Goal: Complete application form

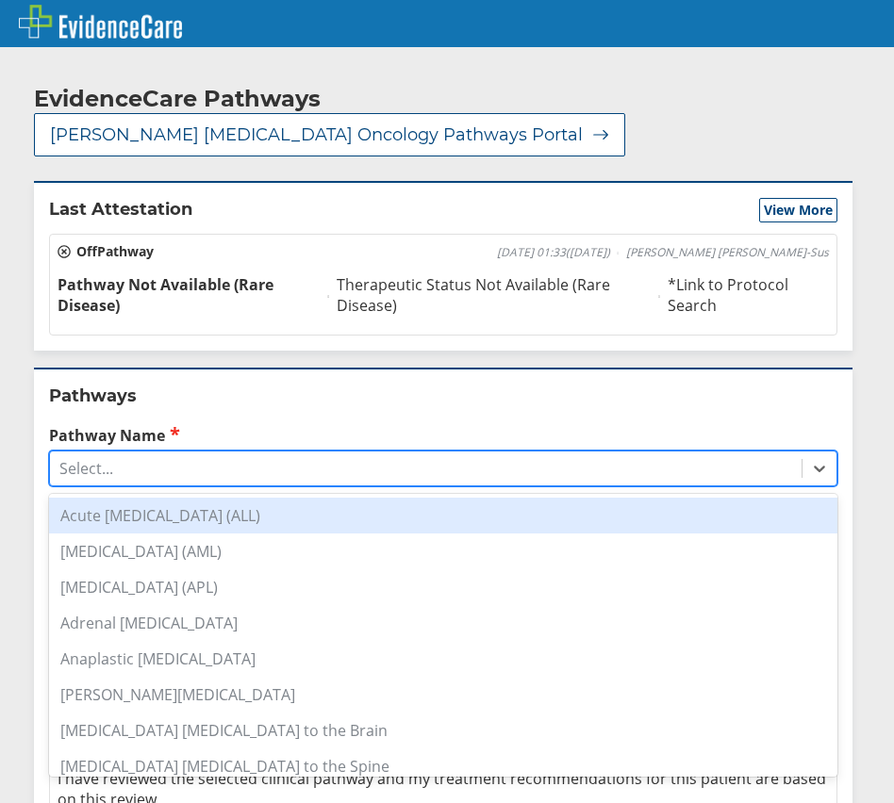
click at [272, 453] on div "Select..." at bounding box center [425, 469] width 751 height 32
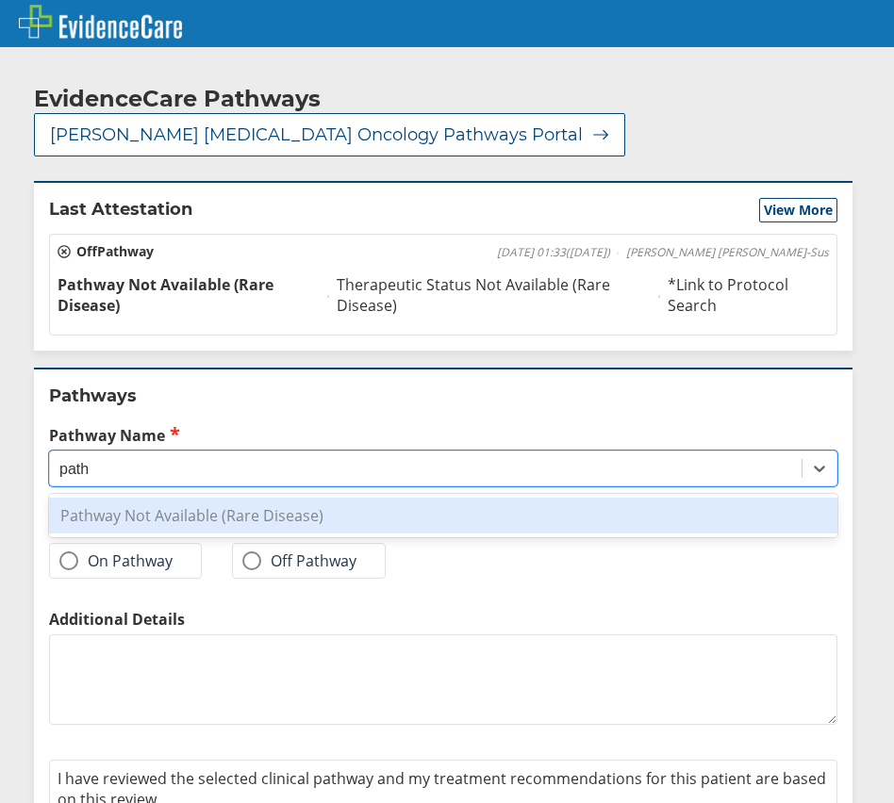
click at [275, 498] on div "Pathway Not Available (Rare Disease)" at bounding box center [443, 516] width 788 height 36
type input "path"
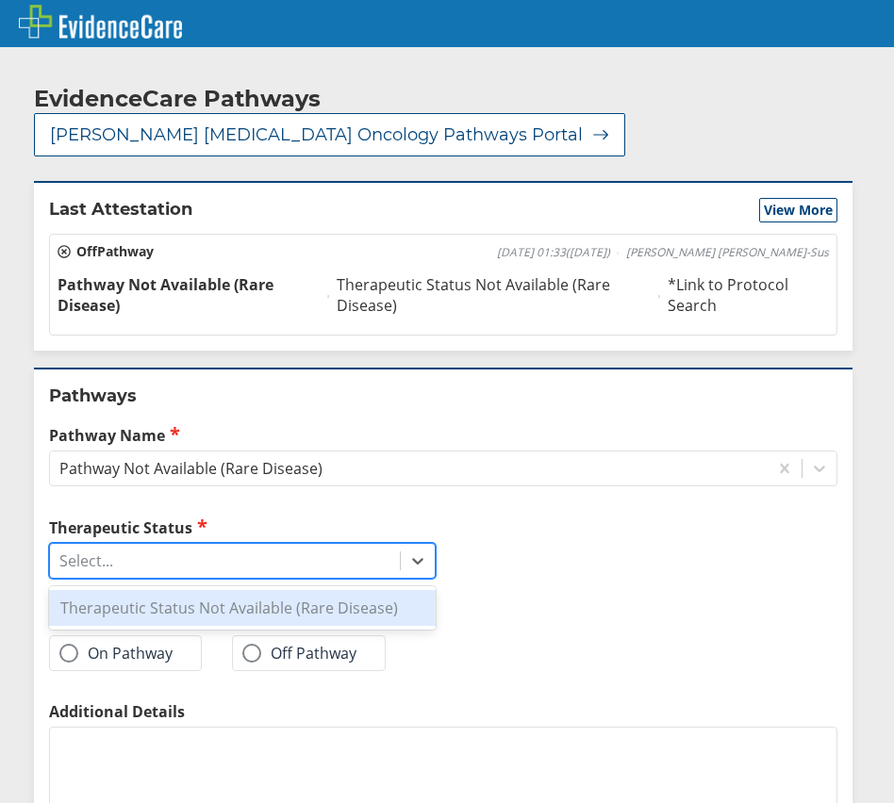
click at [231, 545] on div "Select..." at bounding box center [225, 561] width 350 height 32
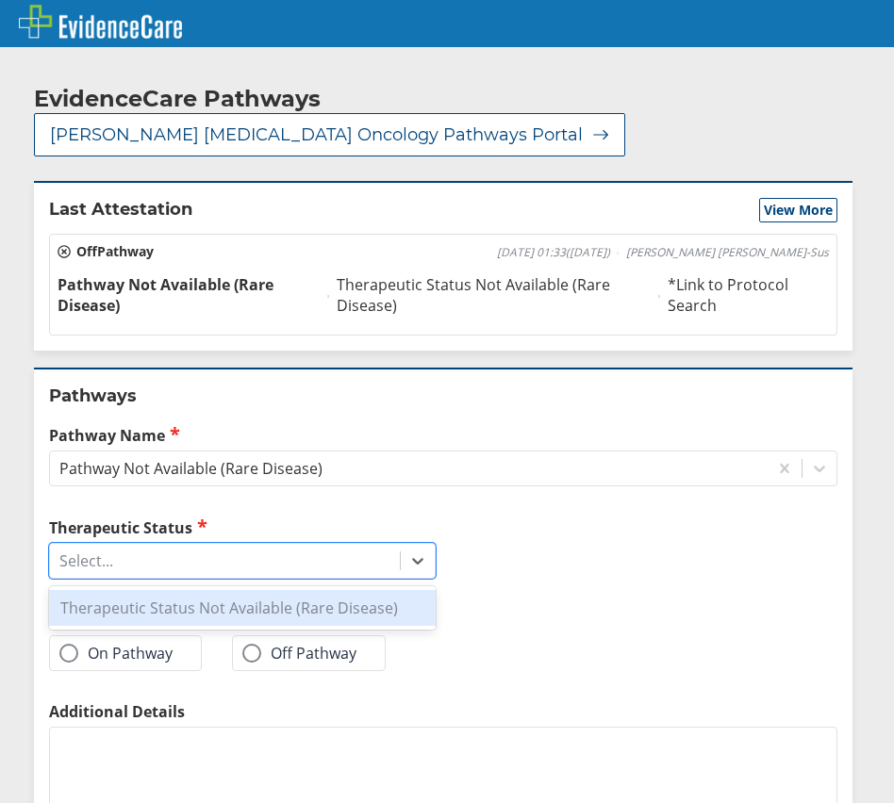
click at [216, 590] on div "Therapeutic Status Not Available (Rare Disease)" at bounding box center [242, 608] width 387 height 36
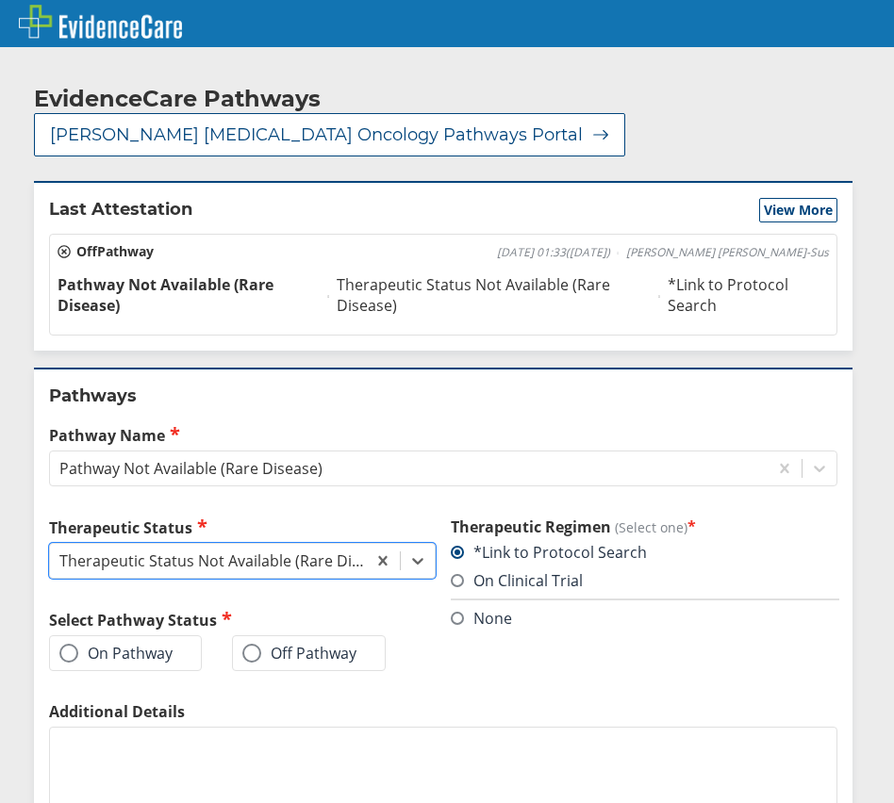
scroll to position [154, 0]
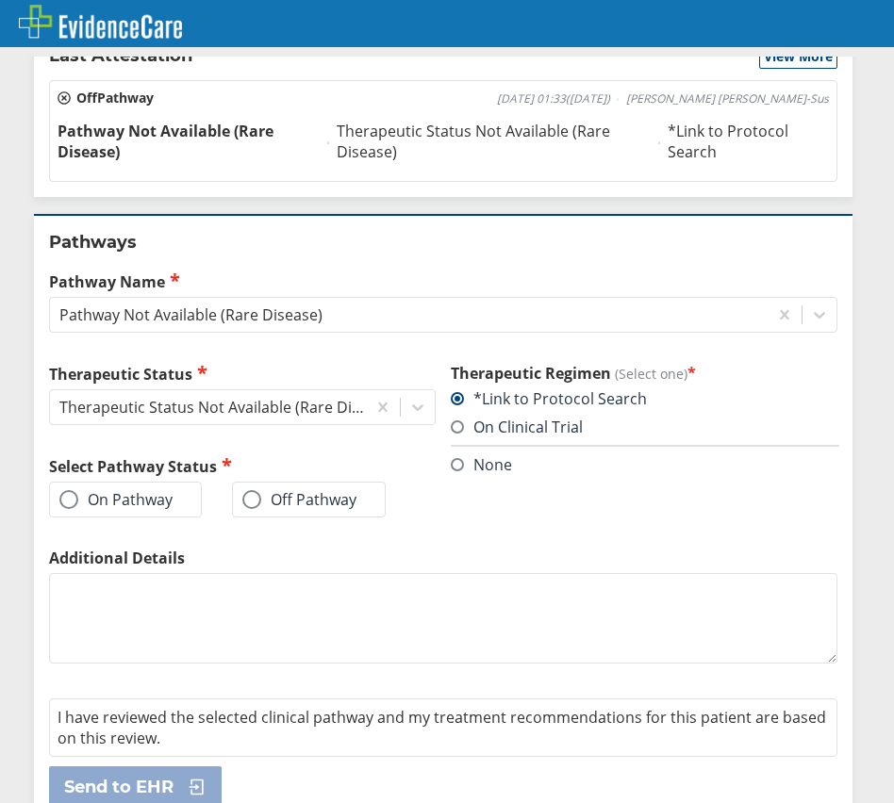
click at [67, 490] on span at bounding box center [68, 499] width 19 height 19
click at [0, 0] on input "On Pathway" at bounding box center [0, 0] width 0 height 0
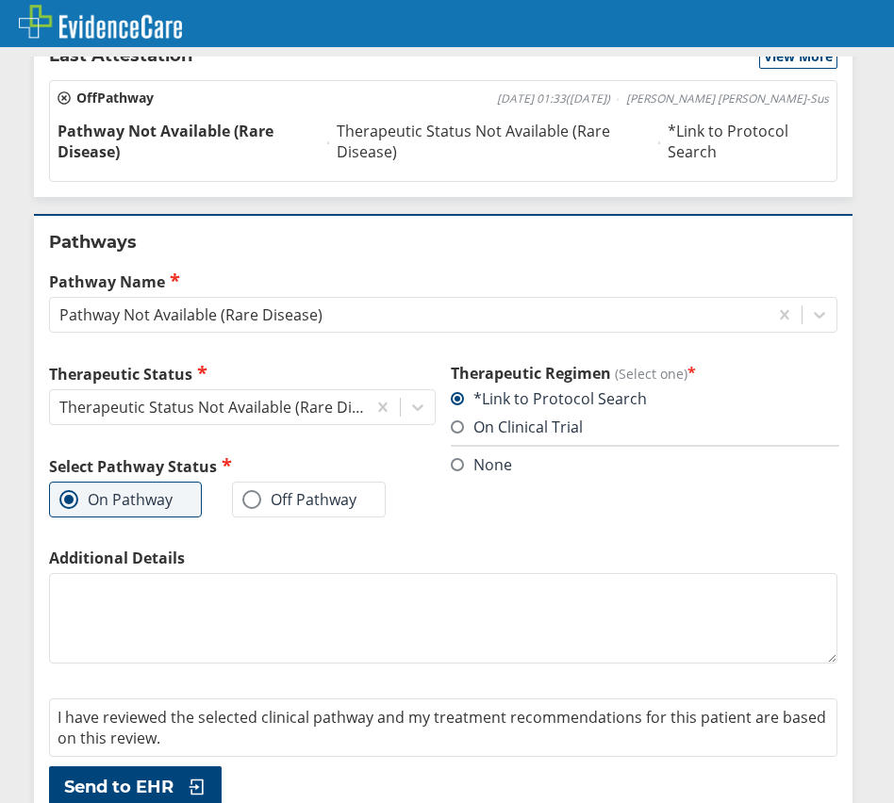
click at [268, 490] on label "Off Pathway" at bounding box center [299, 499] width 114 height 19
click at [0, 0] on input "Off Pathway" at bounding box center [0, 0] width 0 height 0
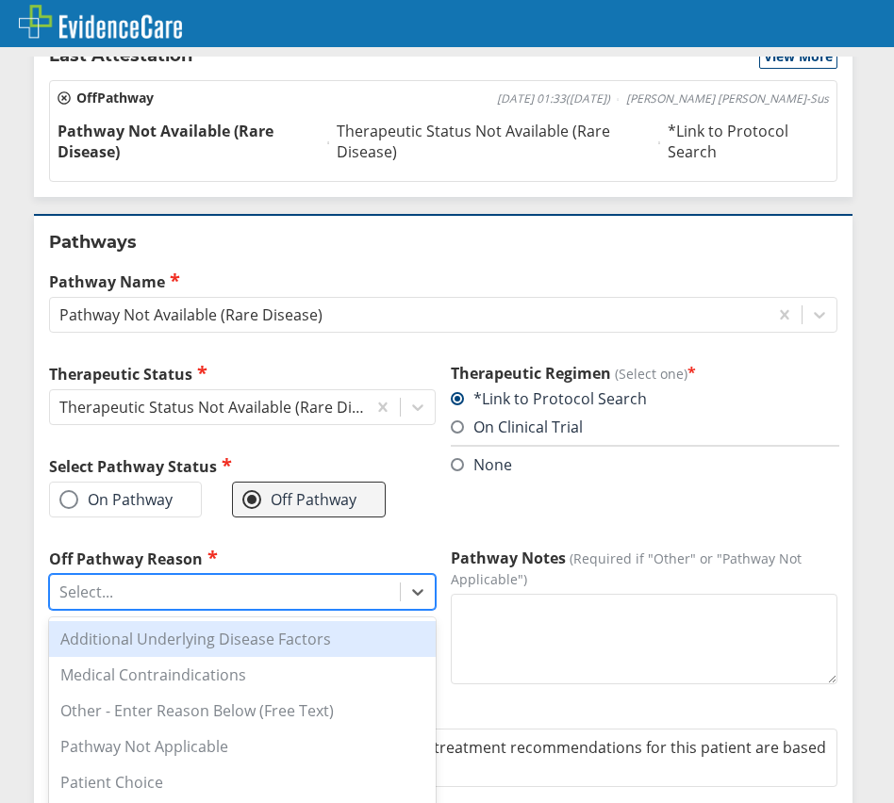
click at [201, 576] on div "Select..." at bounding box center [225, 592] width 350 height 32
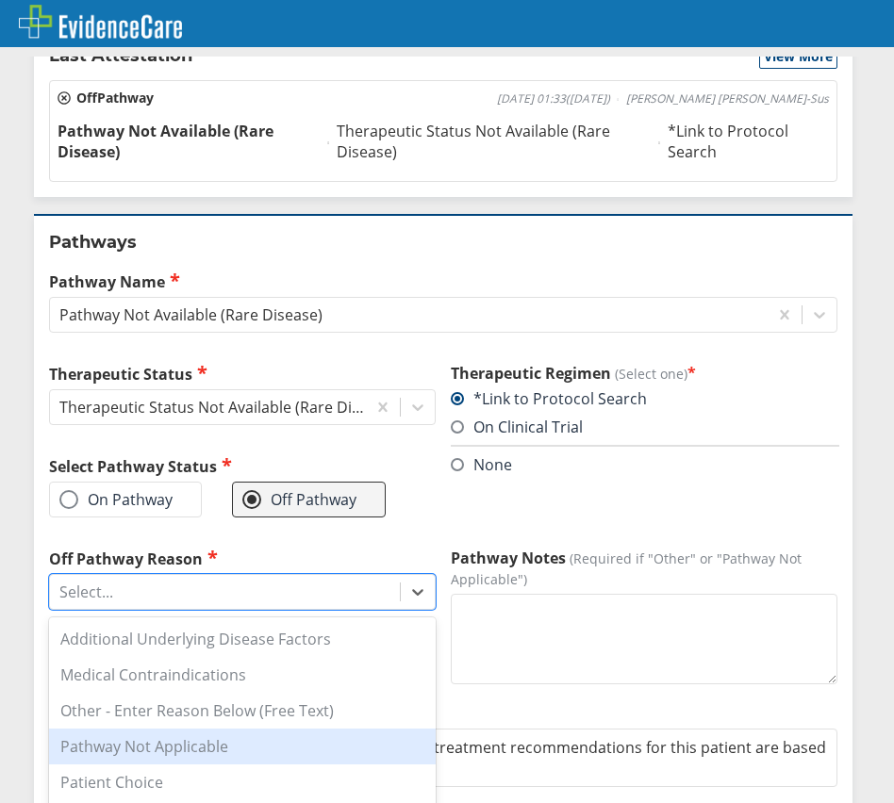
click at [256, 729] on div "Pathway Not Applicable" at bounding box center [242, 747] width 387 height 36
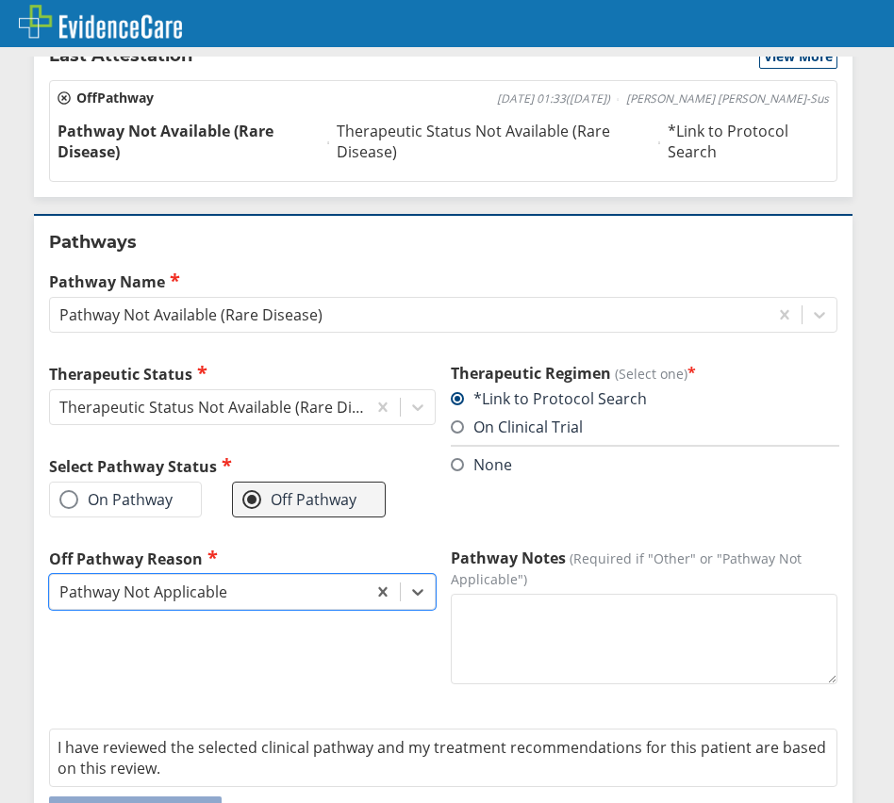
scroll to position [184, 0]
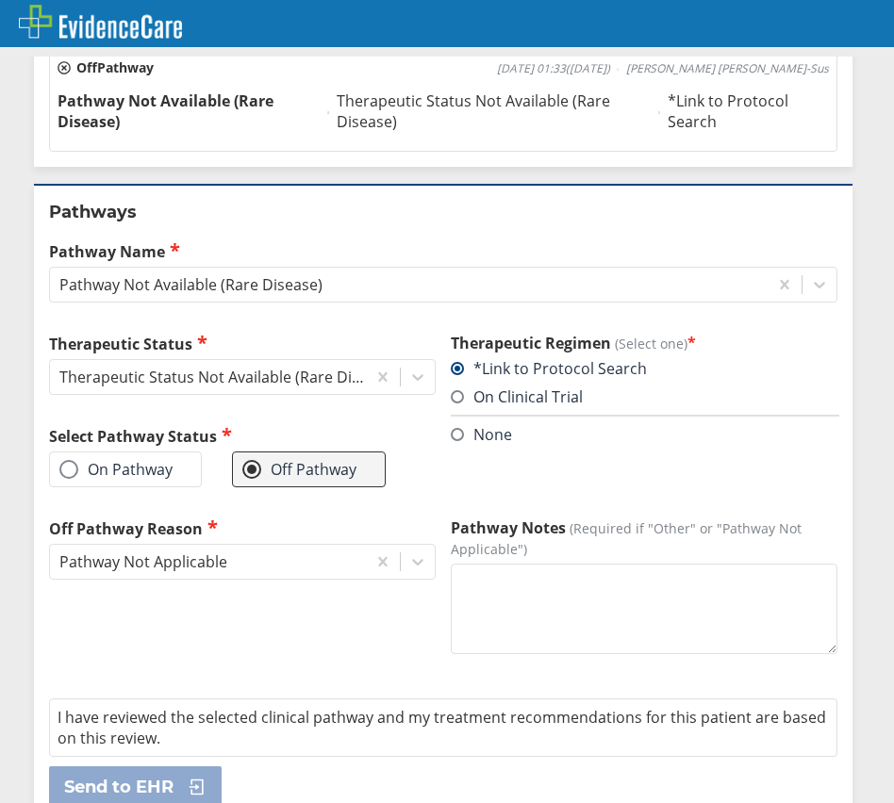
click at [557, 564] on textarea "Pathway Notes (Required if "Other" or "Pathway Not Applicable")" at bounding box center [644, 609] width 387 height 91
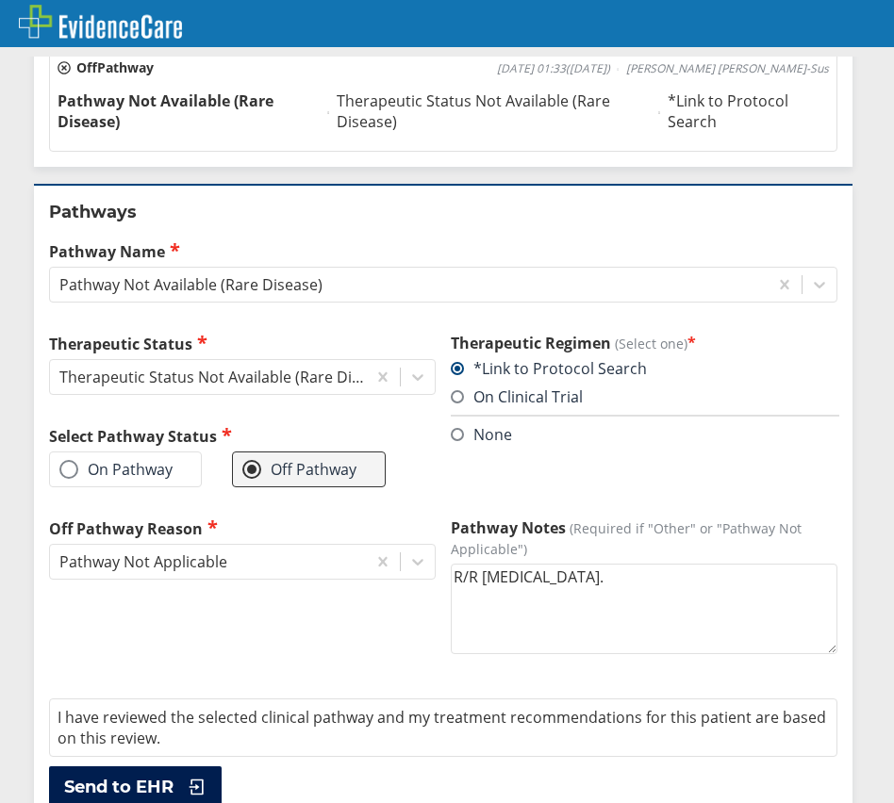
type textarea "R/R [MEDICAL_DATA]."
click at [206, 778] on icon at bounding box center [192, 787] width 28 height 19
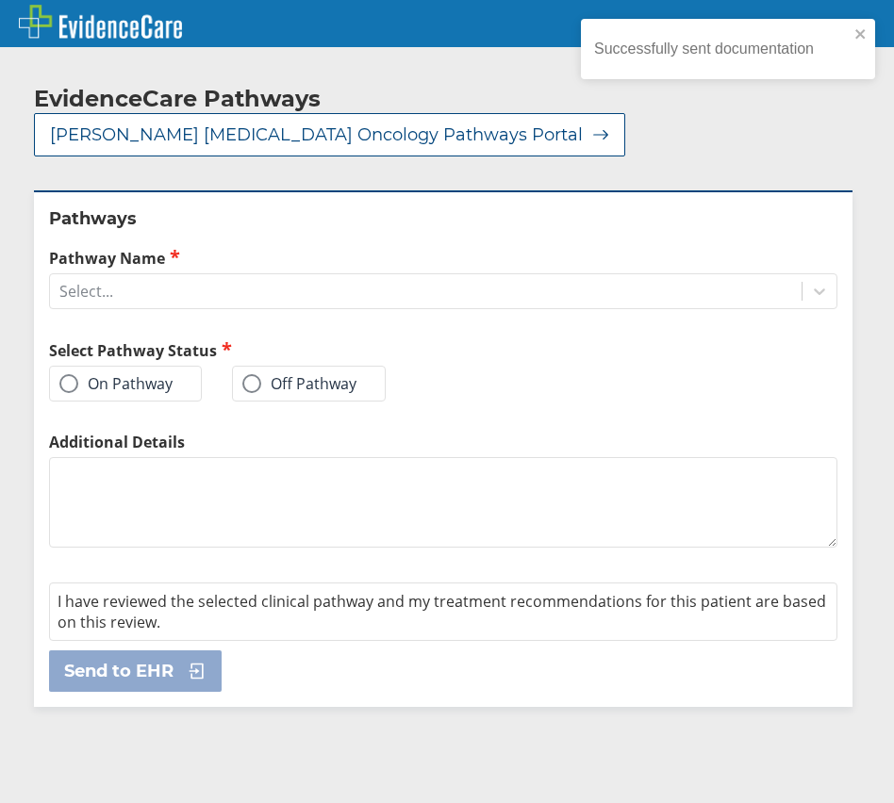
scroll to position [0, 0]
